Goal: Task Accomplishment & Management: Use online tool/utility

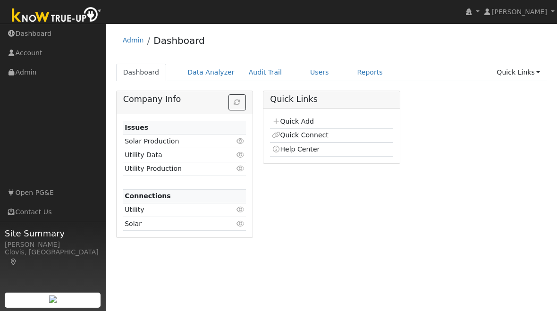
click at [312, 72] on link "Users" at bounding box center [319, 72] width 33 height 17
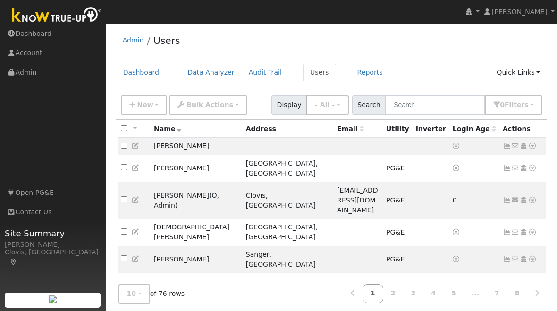
click at [132, 101] on button "New" at bounding box center [144, 104] width 47 height 19
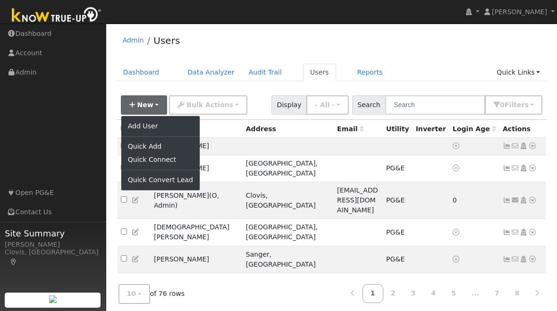
click at [139, 127] on link "Add User" at bounding box center [160, 125] width 78 height 13
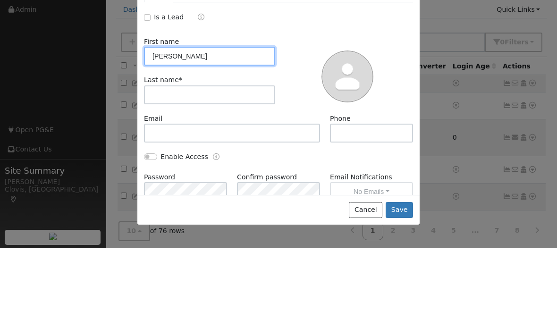
type input "Clyde"
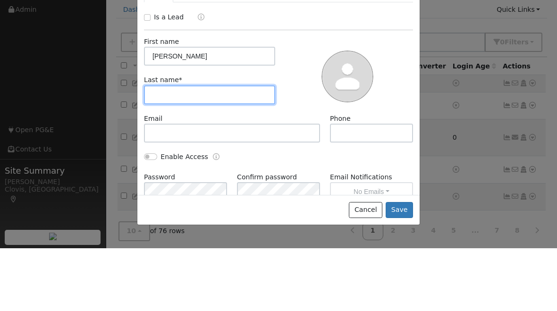
click at [167, 148] on input "text" at bounding box center [209, 157] width 131 height 19
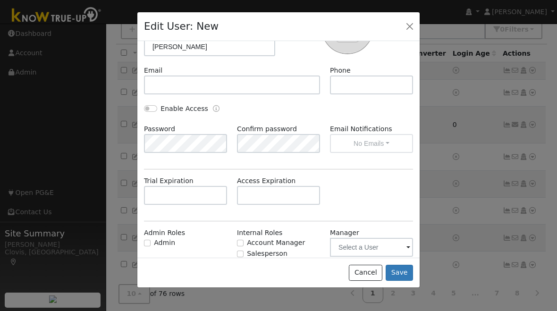
scroll to position [37, 0]
type input "Gilbert"
click at [399, 281] on button "Save" at bounding box center [399, 273] width 27 height 16
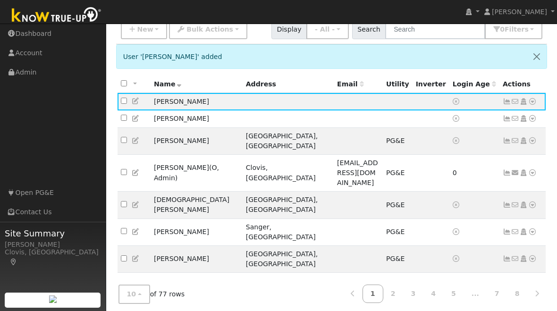
click at [533, 96] on td "No email address Send Email... Copy a Link Reset Password Open Access Data Anal…" at bounding box center [522, 101] width 47 height 17
click at [533, 102] on icon at bounding box center [532, 101] width 8 height 7
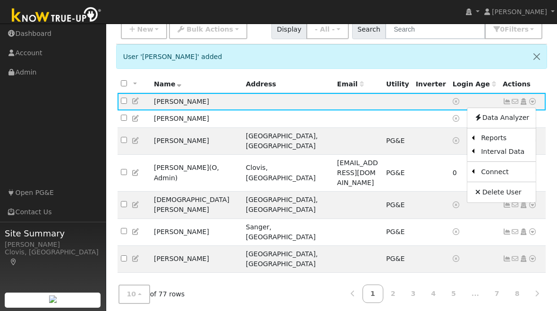
click at [0, 0] on link "Utility" at bounding box center [0, 0] width 0 height 0
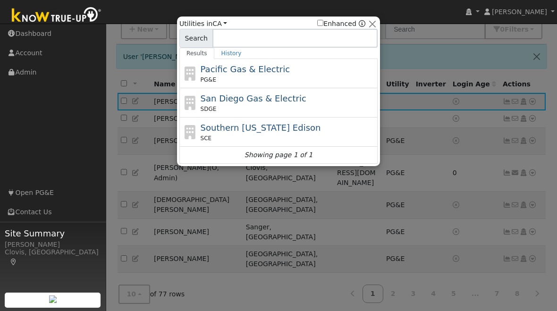
click at [219, 71] on span "Pacific Gas & Electric" at bounding box center [245, 69] width 89 height 10
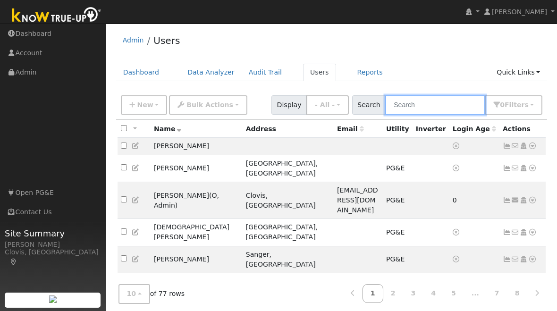
click at [448, 110] on input "text" at bounding box center [435, 104] width 100 height 19
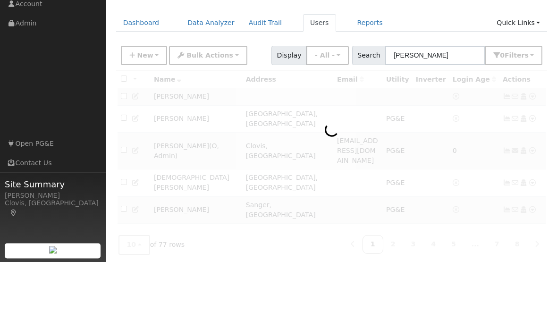
scroll to position [50, 0]
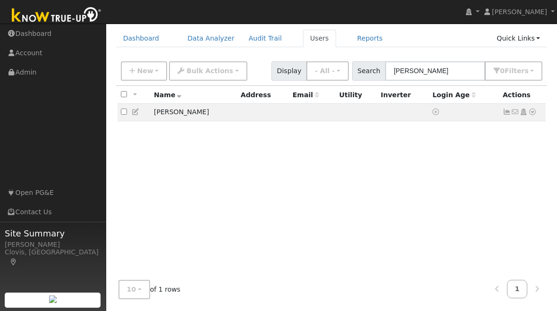
click at [532, 109] on icon at bounding box center [532, 112] width 8 height 7
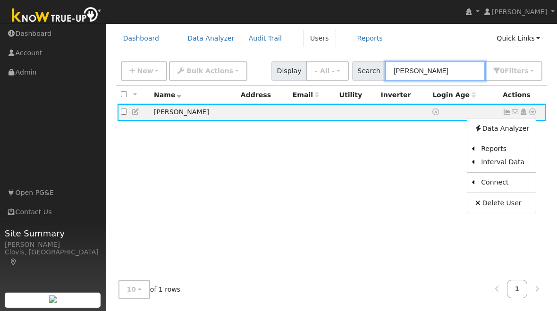
click at [452, 61] on input "Clyde" at bounding box center [435, 70] width 100 height 19
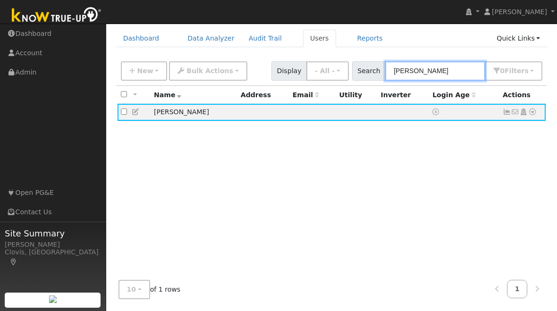
scroll to position [49, 0]
type input "C"
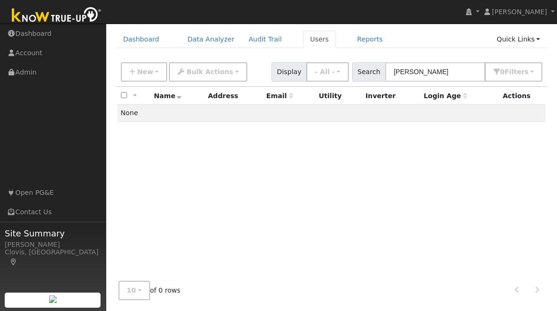
scroll to position [0, 0]
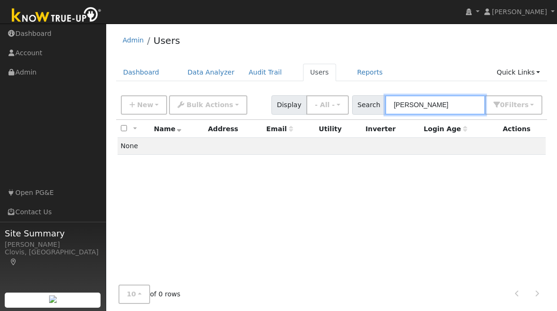
click at [456, 105] on input "Sheena" at bounding box center [435, 104] width 100 height 19
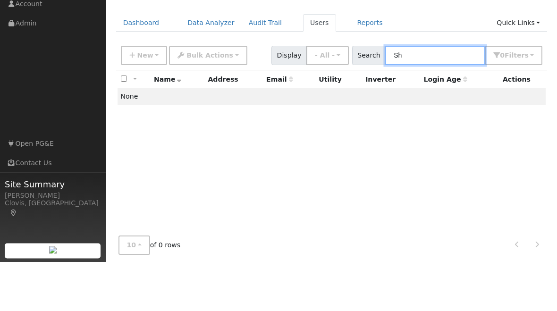
type input "S"
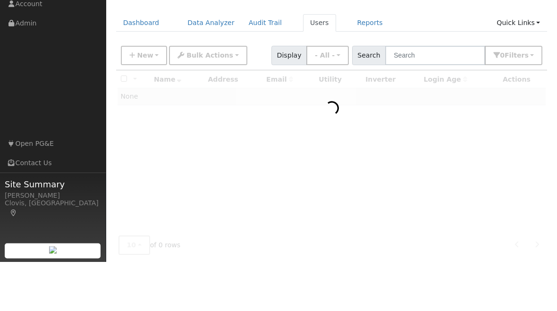
click at [358, 64] on link "Reports" at bounding box center [370, 72] width 40 height 17
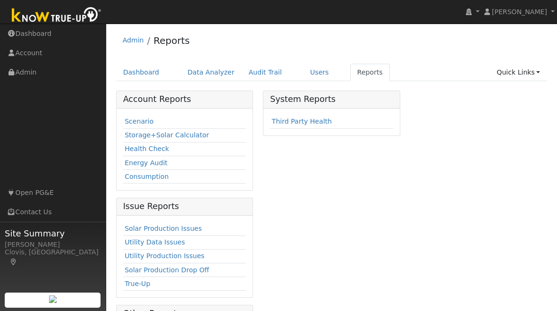
click at [132, 118] on link "Scenario" at bounding box center [139, 122] width 29 height 8
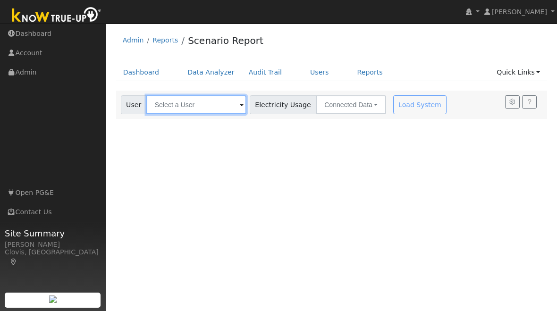
click at [186, 105] on input "text" at bounding box center [196, 104] width 100 height 19
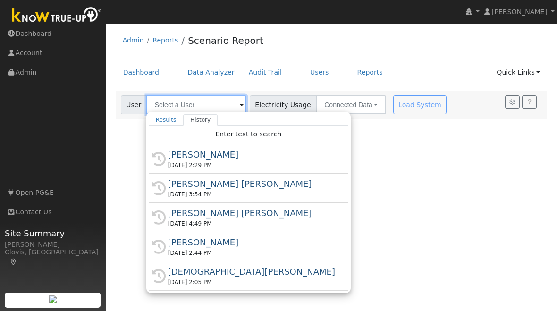
click at [169, 99] on input "text" at bounding box center [196, 104] width 100 height 19
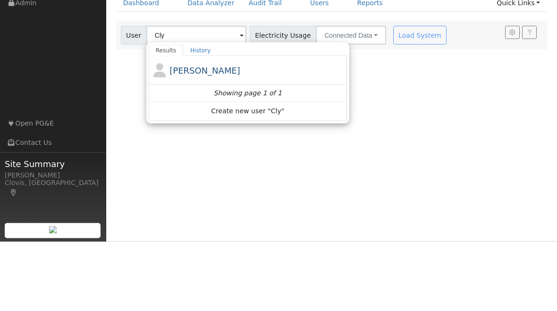
click at [180, 135] on span "Clyde Gilbert" at bounding box center [204, 140] width 71 height 10
type input "Clyde Gilbert"
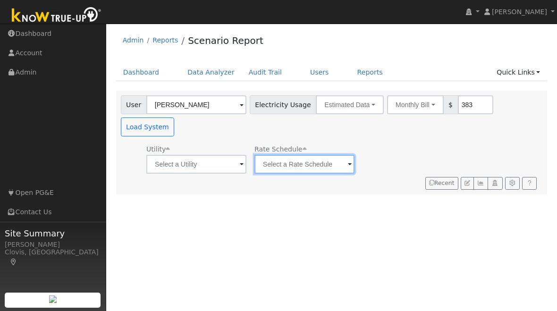
click at [288, 155] on input "text" at bounding box center [304, 164] width 100 height 19
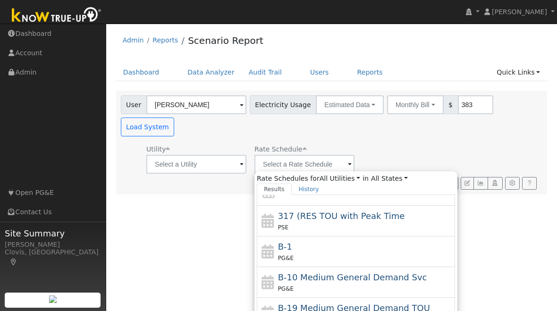
scroll to position [50, 0]
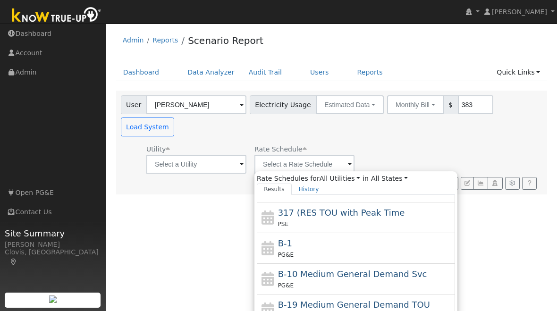
click at [168, 186] on div "User Profile First name Last name Email Email Notifications No Emails No Emails…" at bounding box center [331, 167] width 451 height 287
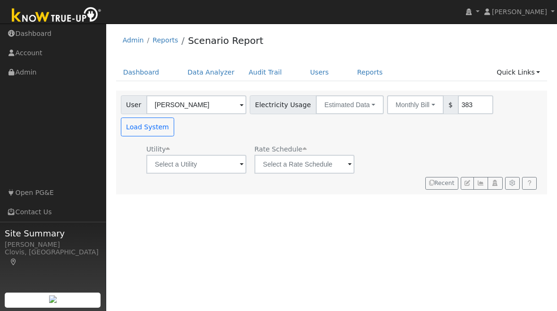
click at [360, 74] on link "Reports" at bounding box center [370, 72] width 40 height 17
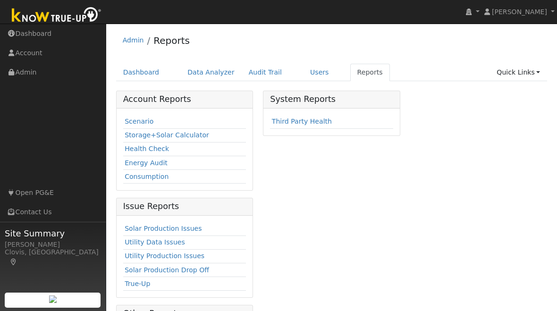
click at [135, 120] on link "Scenario" at bounding box center [139, 122] width 29 height 8
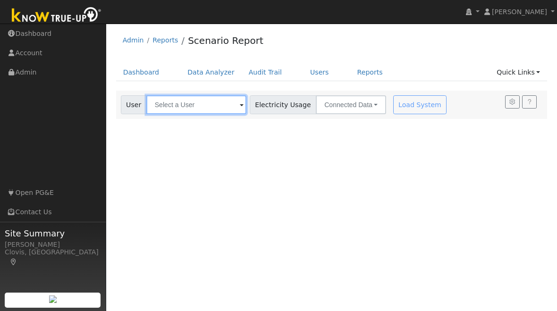
click at [200, 102] on input "text" at bounding box center [196, 104] width 100 height 19
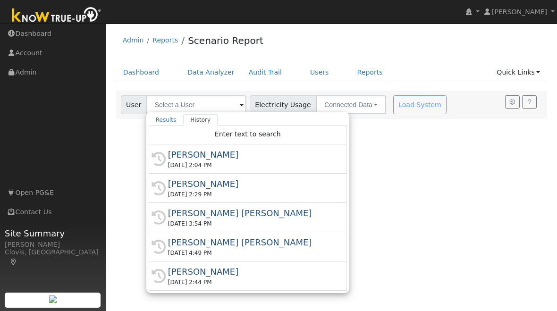
click at [333, 104] on button "Connected Data" at bounding box center [351, 104] width 70 height 19
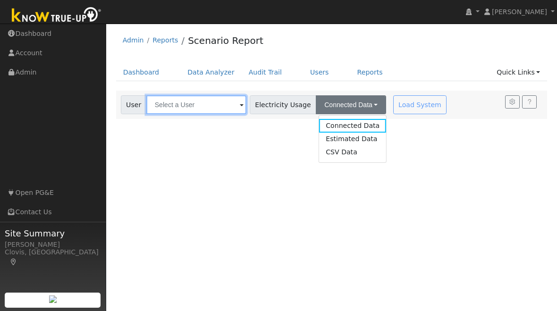
click at [194, 105] on input "text" at bounding box center [196, 104] width 100 height 19
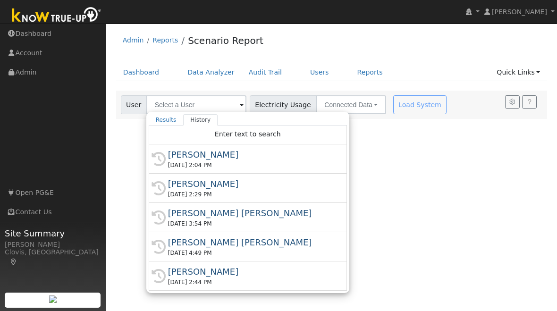
click at [170, 154] on div "[PERSON_NAME]" at bounding box center [252, 154] width 168 height 13
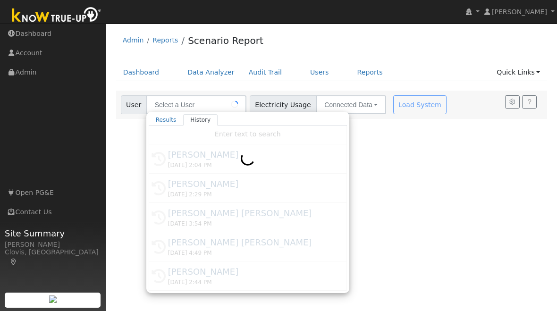
type input "[PERSON_NAME]"
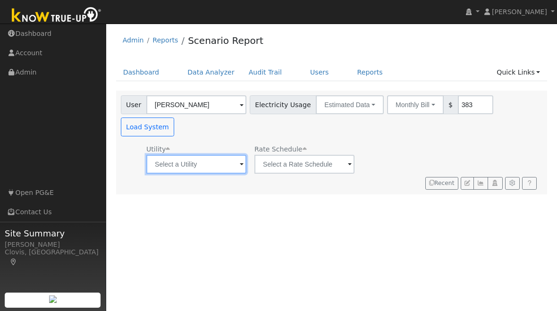
click at [208, 155] on input "text" at bounding box center [196, 164] width 100 height 19
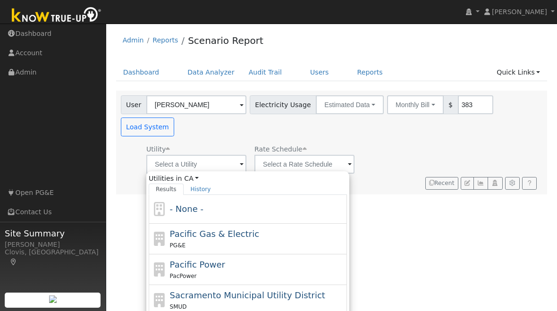
click at [174, 229] on span "Pacific Gas & Electric" at bounding box center [214, 234] width 89 height 10
type input "Pacific Gas & Electric"
type input "Fixed Rate"
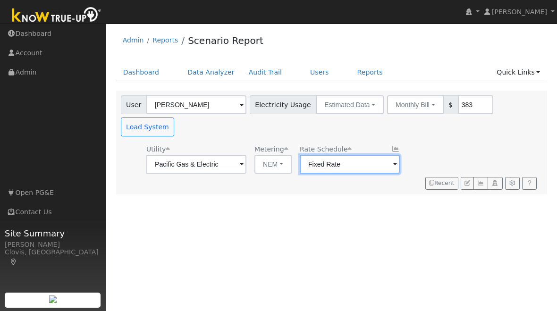
click at [329, 155] on input "Fixed Rate" at bounding box center [350, 164] width 100 height 19
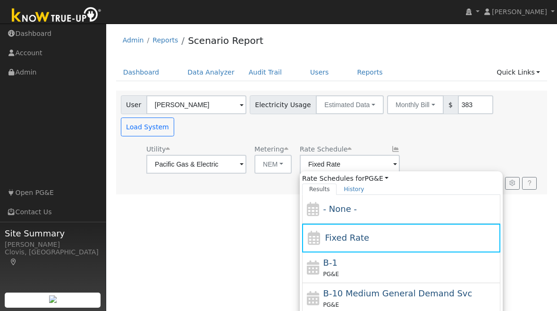
click at [175, 118] on button "Load System" at bounding box center [148, 127] width 54 height 19
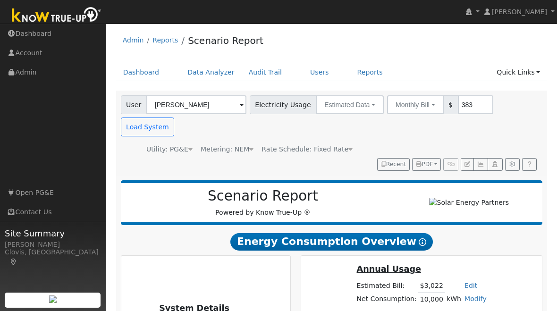
click at [136, 72] on link "Dashboard" at bounding box center [141, 72] width 51 height 17
